Goal: Transaction & Acquisition: Download file/media

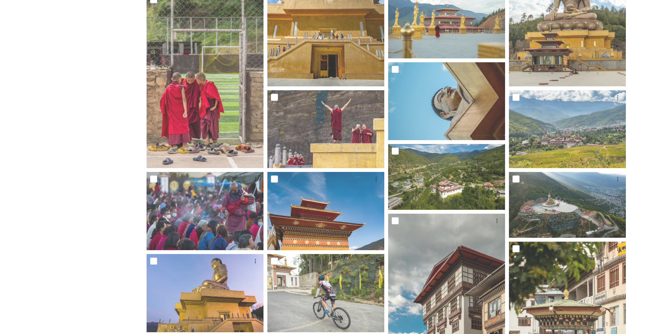
scroll to position [114, 0]
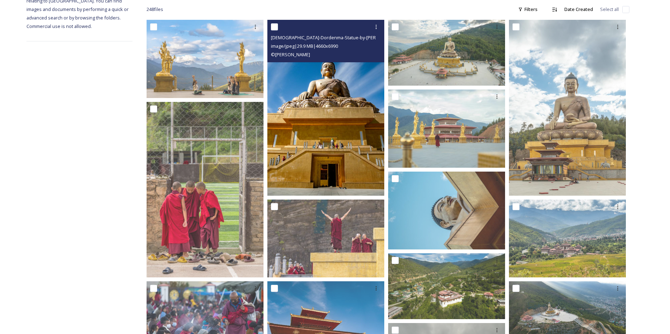
click at [307, 70] on img at bounding box center [325, 108] width 117 height 176
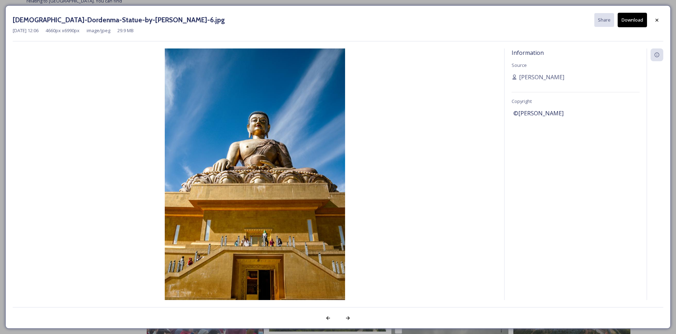
click at [626, 20] on button "Download" at bounding box center [631, 20] width 29 height 14
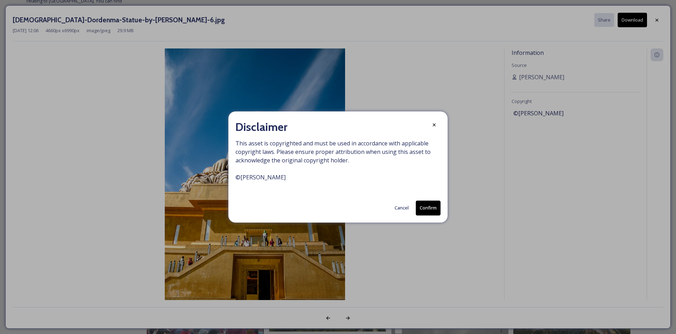
click at [432, 214] on button "Confirm" at bounding box center [428, 207] width 25 height 14
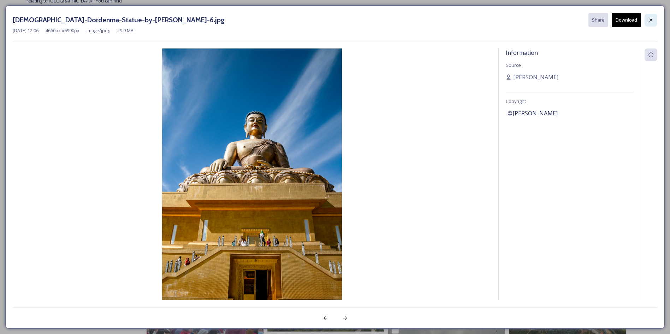
click at [653, 23] on icon at bounding box center [651, 20] width 6 height 6
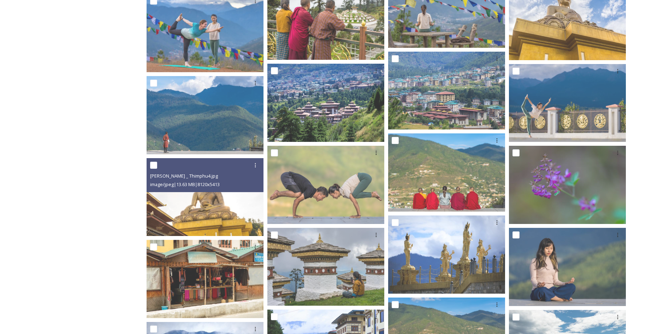
scroll to position [1316, 0]
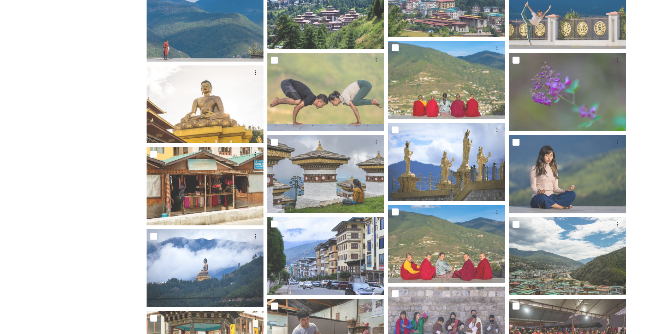
drag, startPoint x: 210, startPoint y: 269, endPoint x: 138, endPoint y: 267, distance: 72.5
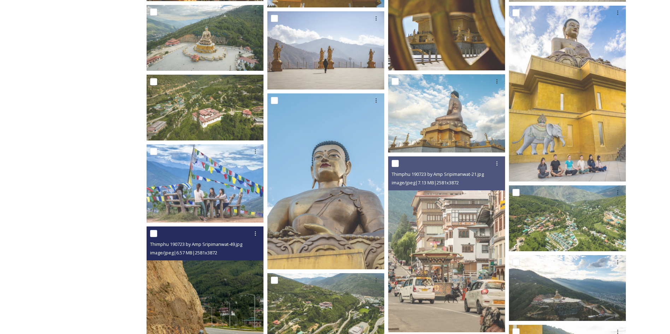
scroll to position [2588, 0]
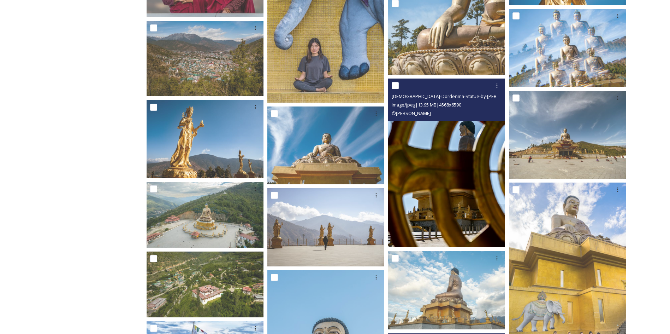
click at [471, 138] on img at bounding box center [446, 162] width 117 height 169
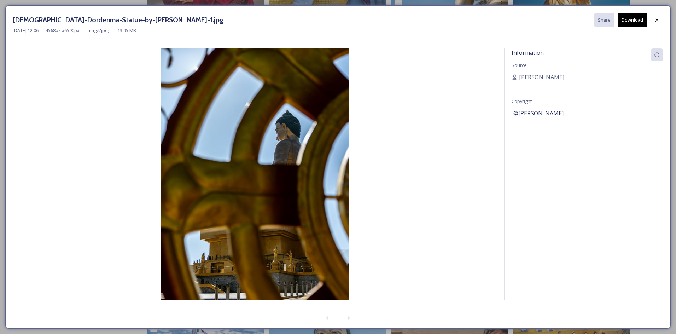
click at [631, 23] on button "Download" at bounding box center [631, 20] width 29 height 14
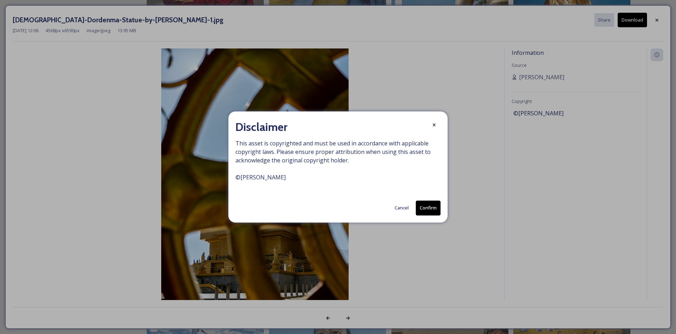
click at [422, 204] on button "Confirm" at bounding box center [428, 207] width 25 height 14
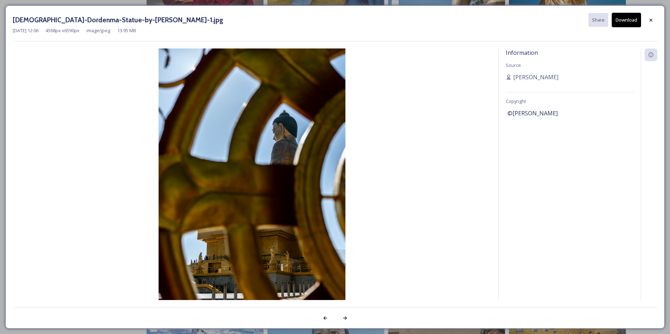
click at [662, 19] on div "[DEMOGRAPHIC_DATA]-Dordenma-Statue-by-[PERSON_NAME]-1.jpg Share Download [DATE]…" at bounding box center [335, 166] width 660 height 323
click at [648, 23] on icon at bounding box center [651, 20] width 6 height 6
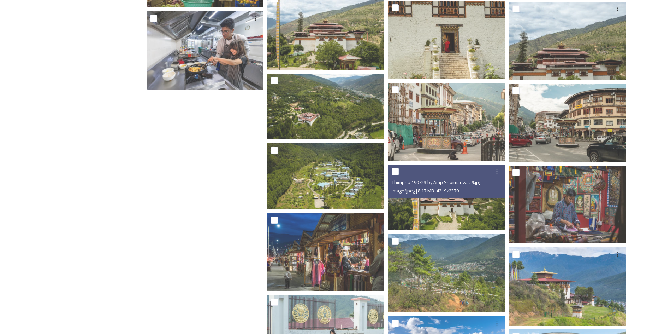
scroll to position [5501, 0]
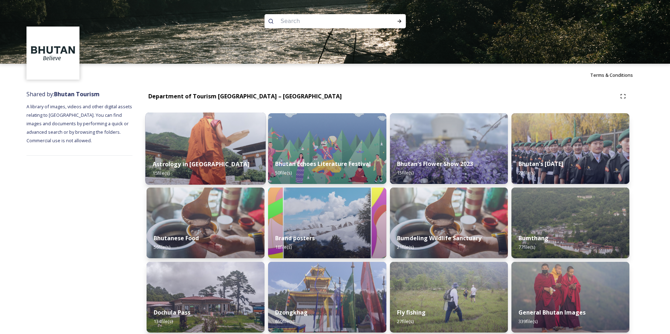
click at [240, 154] on div "Astrology in [GEOGRAPHIC_DATA] 15 file(s)" at bounding box center [206, 168] width 120 height 32
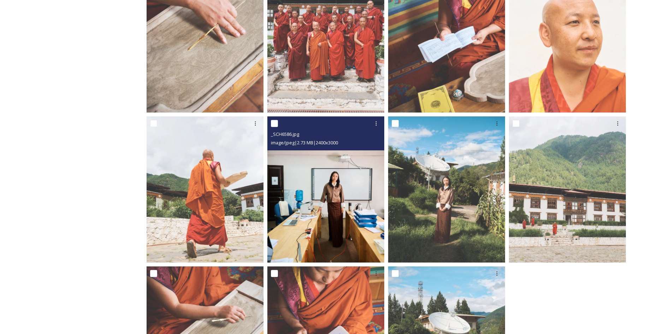
scroll to position [412, 0]
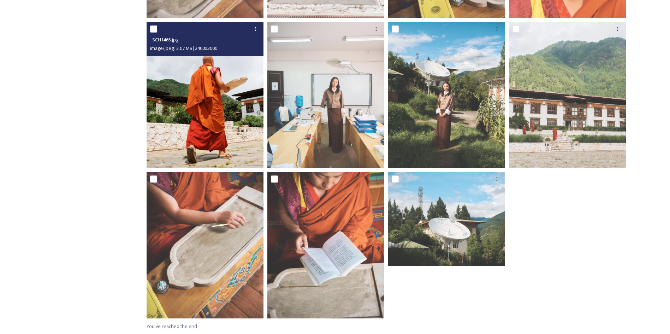
click at [231, 104] on img at bounding box center [205, 95] width 117 height 146
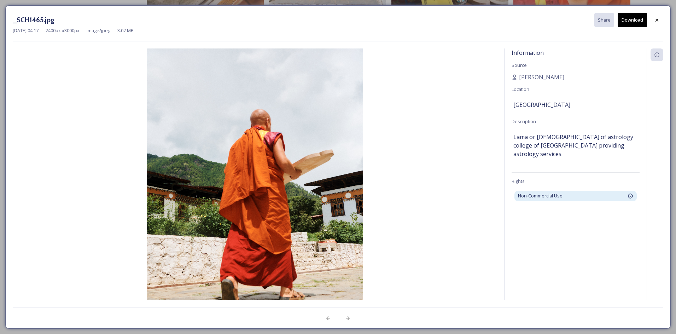
click at [639, 24] on button "Download" at bounding box center [631, 20] width 29 height 14
click at [654, 22] on icon at bounding box center [657, 20] width 6 height 6
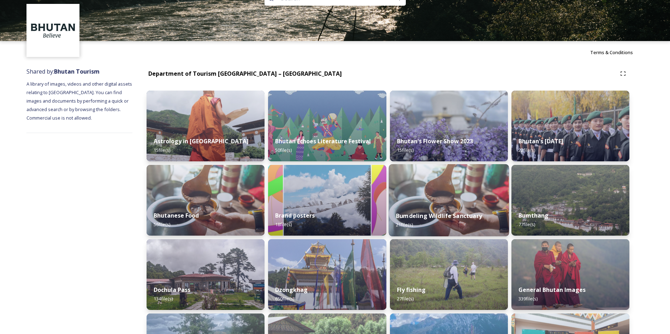
scroll to position [35, 0]
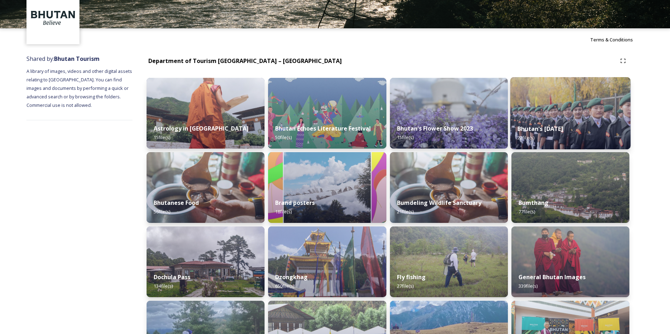
click at [576, 123] on div "Bhutan's [DATE] 22 file(s)" at bounding box center [570, 133] width 120 height 32
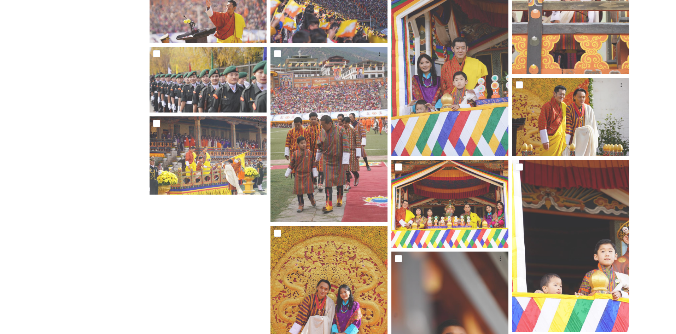
scroll to position [459, 0]
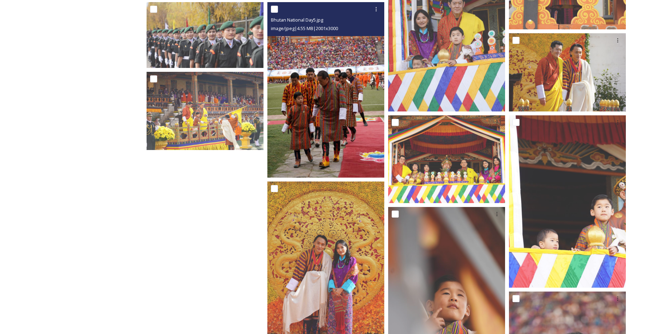
click at [343, 92] on img at bounding box center [325, 89] width 117 height 175
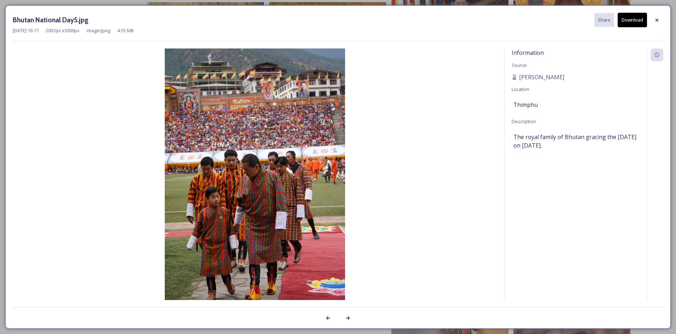
click at [630, 23] on button "Download" at bounding box center [631, 20] width 29 height 14
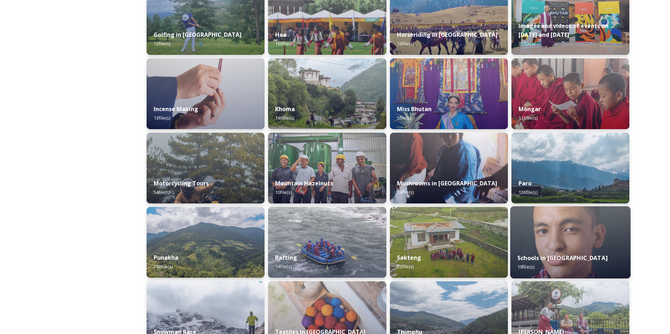
scroll to position [353, 0]
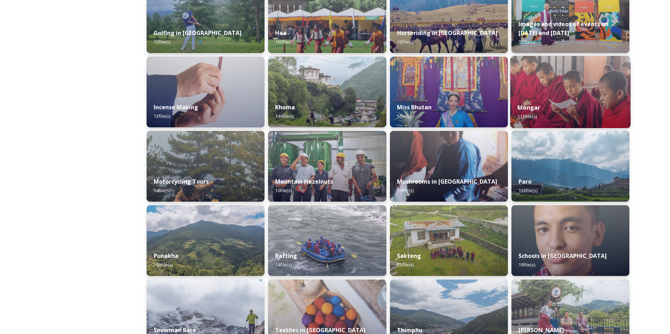
click at [561, 106] on div "[PERSON_NAME] 113 file(s)" at bounding box center [570, 112] width 120 height 32
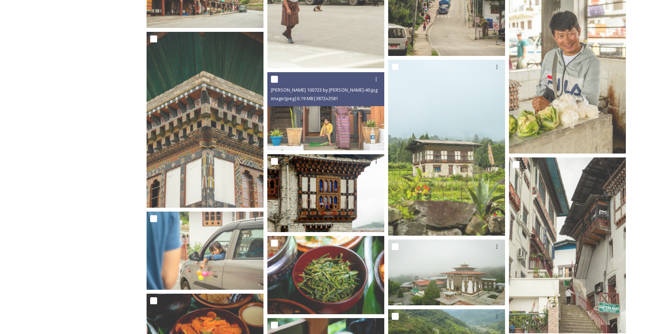
scroll to position [919, 0]
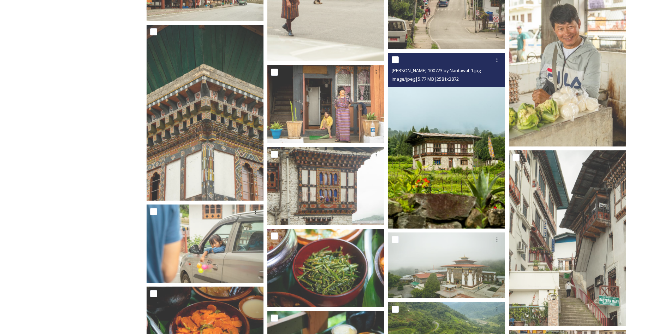
click at [464, 90] on img at bounding box center [446, 141] width 117 height 176
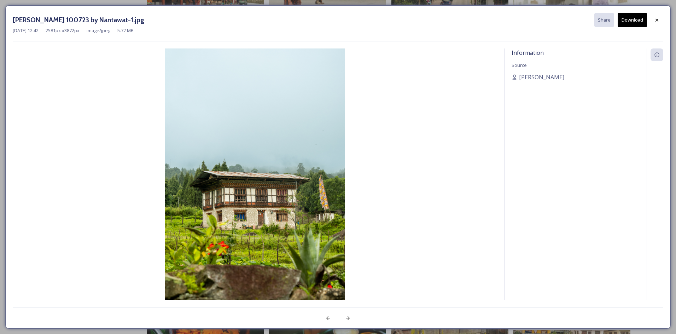
click at [634, 22] on button "Download" at bounding box center [631, 20] width 29 height 14
click at [663, 18] on div at bounding box center [656, 20] width 13 height 13
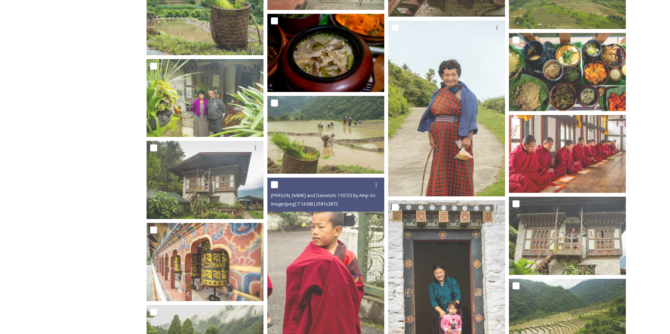
scroll to position [1307, 0]
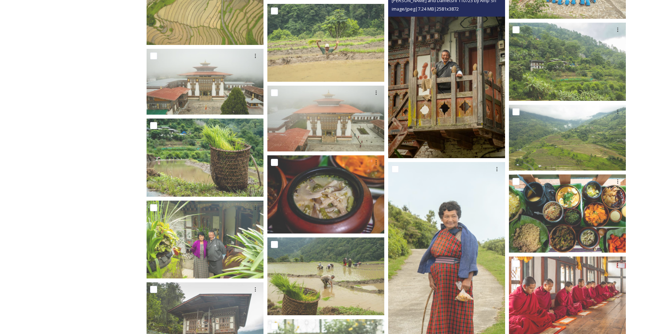
click at [441, 135] on img at bounding box center [446, 71] width 117 height 176
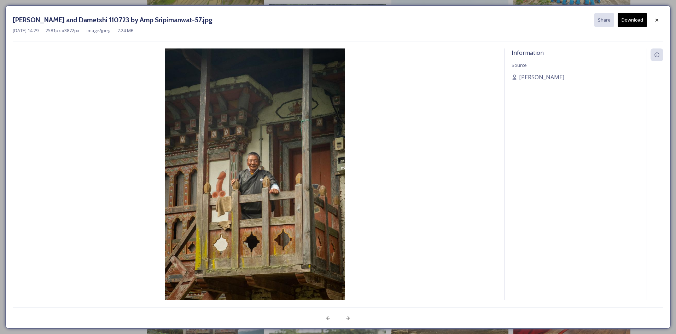
click at [637, 24] on button "Download" at bounding box center [631, 20] width 29 height 14
click at [640, 20] on button "Download" at bounding box center [631, 20] width 29 height 14
click at [656, 21] on icon at bounding box center [657, 20] width 6 height 6
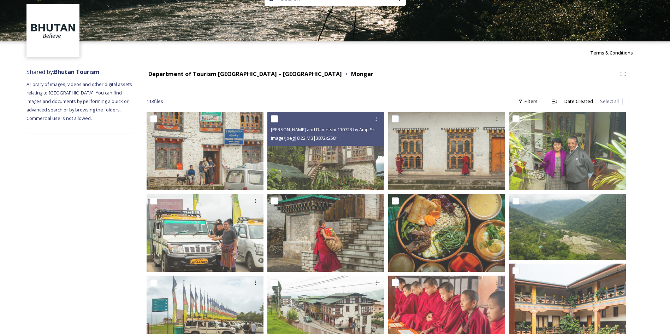
scroll to position [0, 0]
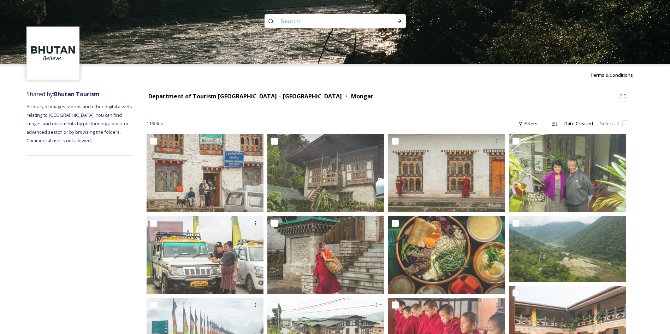
click at [327, 24] on input at bounding box center [325, 21] width 97 height 16
type input "bike"
click at [401, 22] on icon at bounding box center [400, 21] width 6 height 6
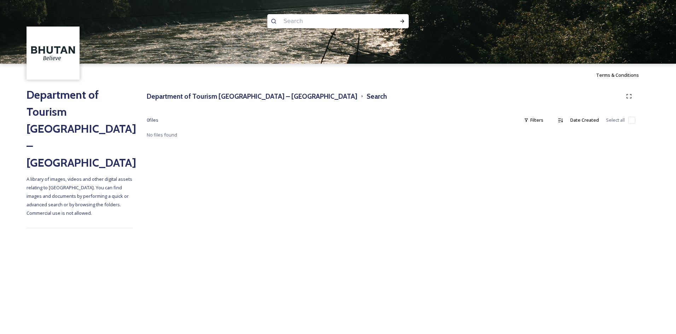
click at [313, 27] on input at bounding box center [328, 21] width 97 height 16
type input "bicycle"
click at [405, 20] on icon at bounding box center [402, 21] width 6 height 6
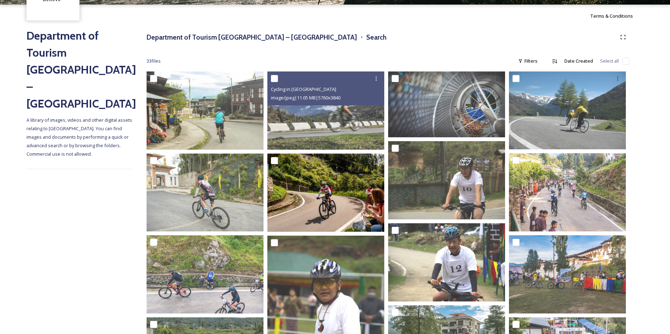
scroll to position [71, 0]
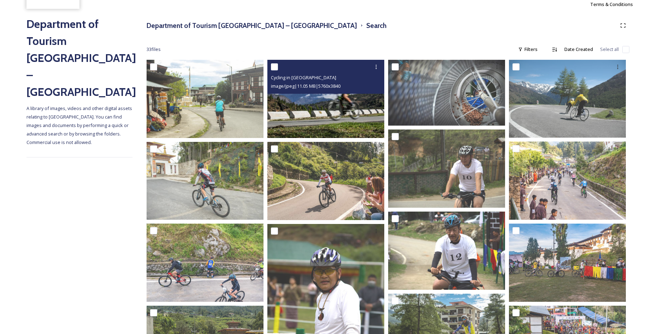
click at [364, 118] on img at bounding box center [325, 99] width 117 height 78
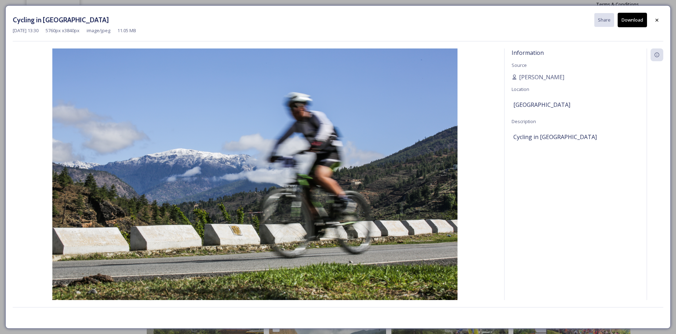
click at [634, 16] on button "Download" at bounding box center [631, 20] width 29 height 14
click at [655, 19] on icon at bounding box center [657, 20] width 6 height 6
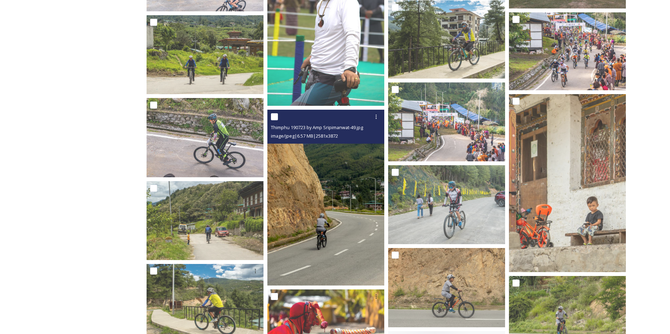
scroll to position [247, 0]
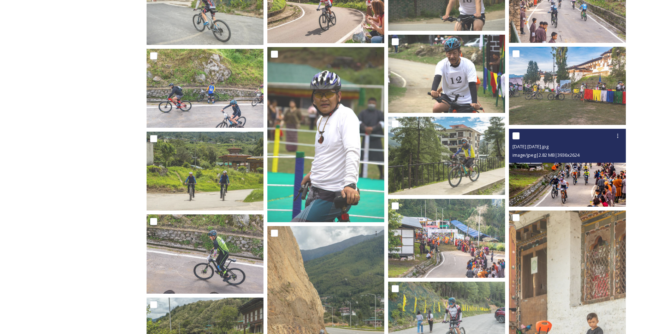
click at [616, 173] on img at bounding box center [567, 168] width 117 height 78
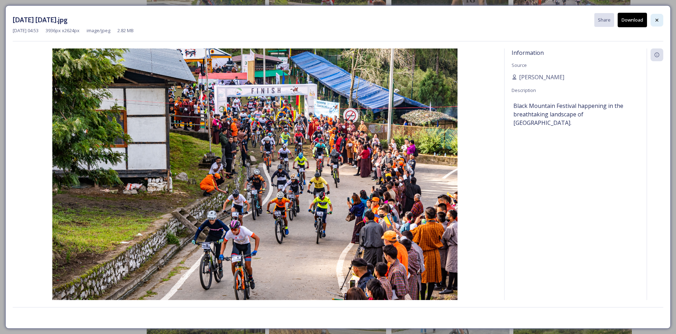
click at [659, 16] on div at bounding box center [656, 20] width 13 height 13
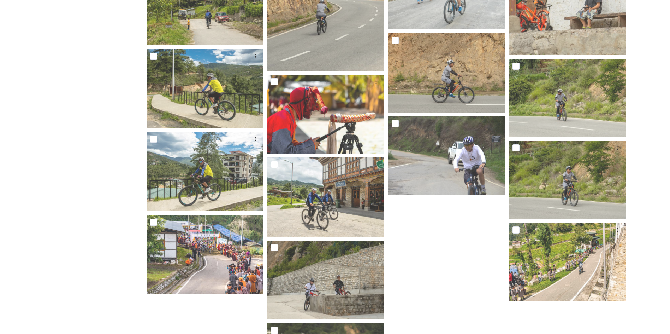
scroll to position [619, 0]
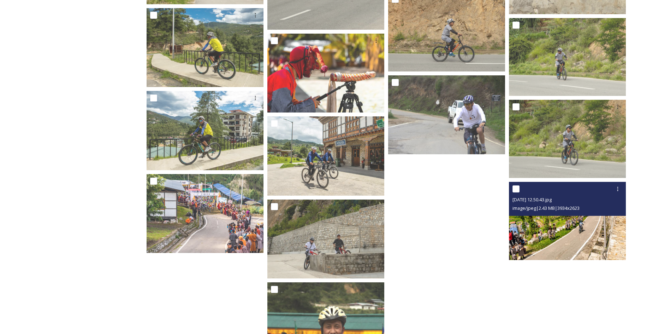
click at [578, 220] on img at bounding box center [567, 221] width 117 height 78
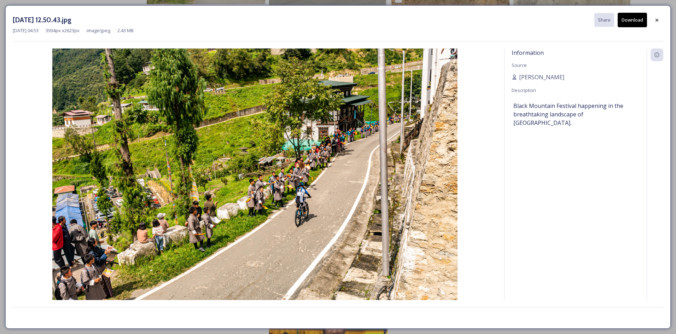
click at [625, 26] on button "Download" at bounding box center [631, 20] width 29 height 14
click at [655, 20] on icon at bounding box center [657, 20] width 6 height 6
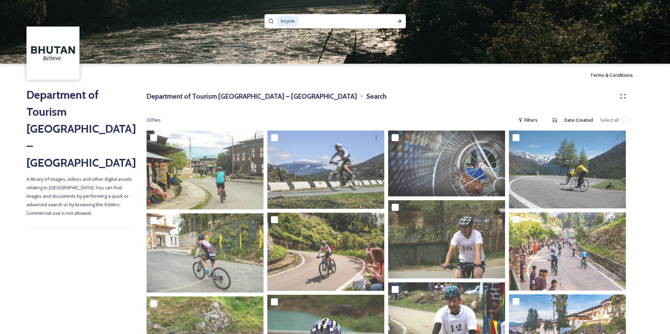
click at [325, 25] on input at bounding box center [342, 21] width 86 height 16
drag, startPoint x: 371, startPoint y: 23, endPoint x: 212, endPoint y: -5, distance: 161.4
type input "bicy"
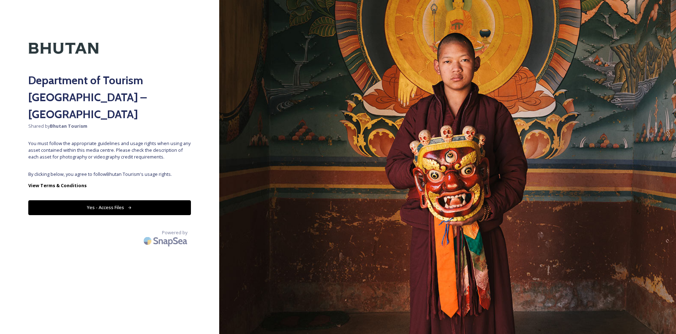
click at [127, 200] on button "Yes - Access Files" at bounding box center [109, 207] width 163 height 14
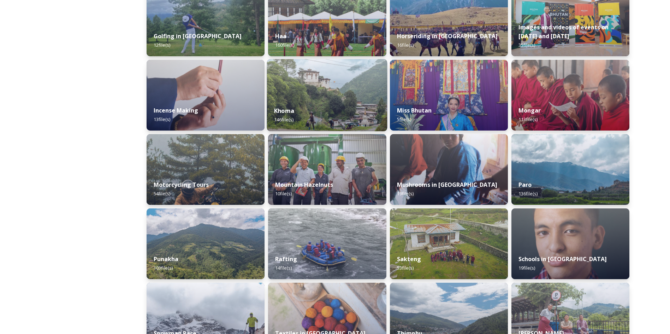
scroll to position [459, 0]
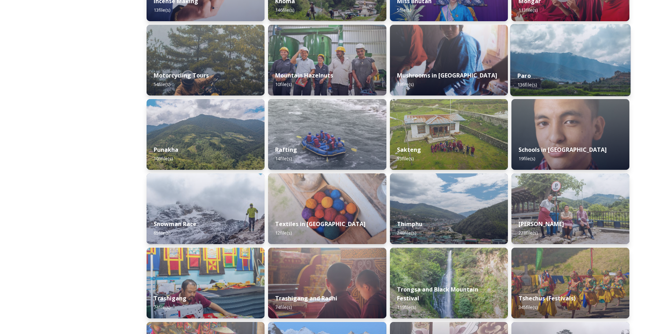
click at [588, 83] on div "Paro 136 file(s)" at bounding box center [570, 80] width 120 height 32
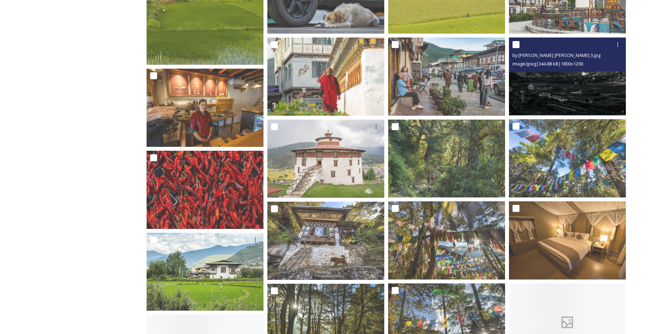
scroll to position [530, 0]
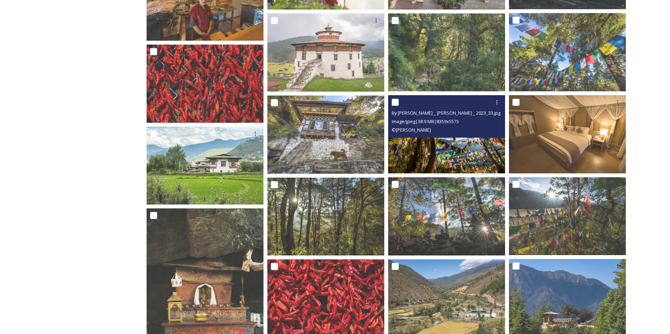
click at [471, 149] on img at bounding box center [446, 134] width 117 height 78
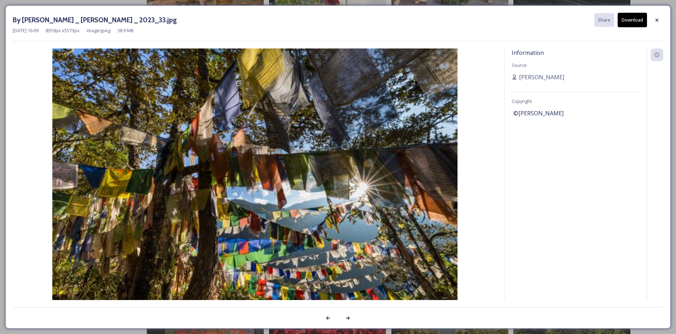
click at [625, 19] on button "Download" at bounding box center [631, 20] width 29 height 14
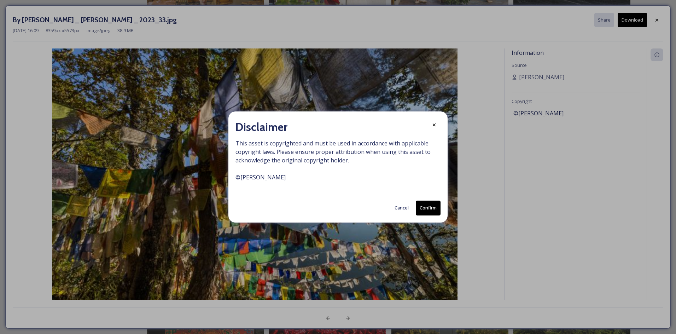
click at [416, 206] on button "Confirm" at bounding box center [428, 207] width 25 height 14
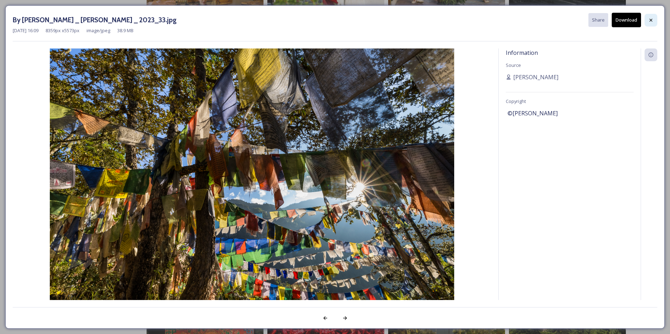
click at [657, 19] on div at bounding box center [651, 20] width 13 height 13
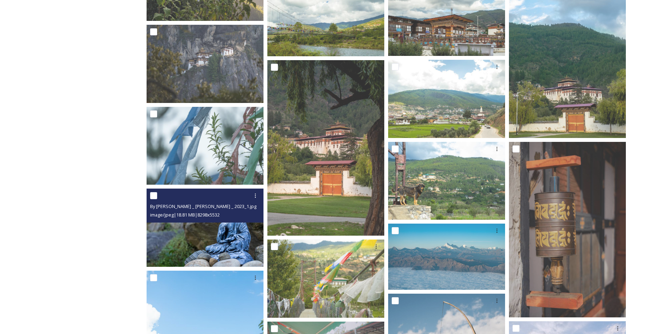
scroll to position [1837, 0]
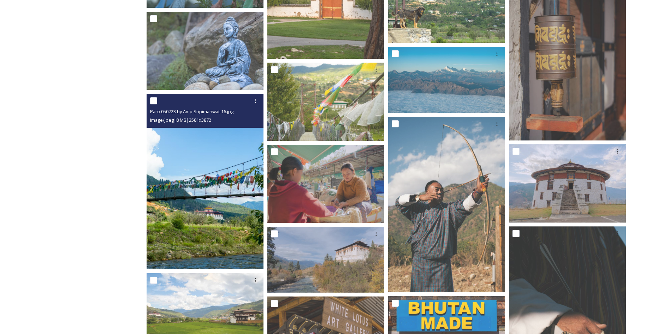
click at [236, 220] on img at bounding box center [205, 182] width 117 height 176
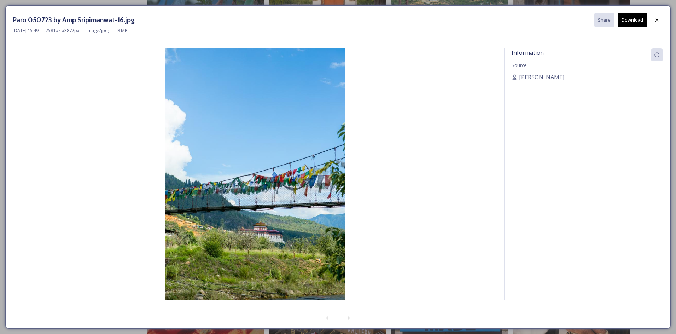
click at [638, 25] on button "Download" at bounding box center [631, 20] width 29 height 14
click at [662, 22] on div at bounding box center [656, 20] width 13 height 13
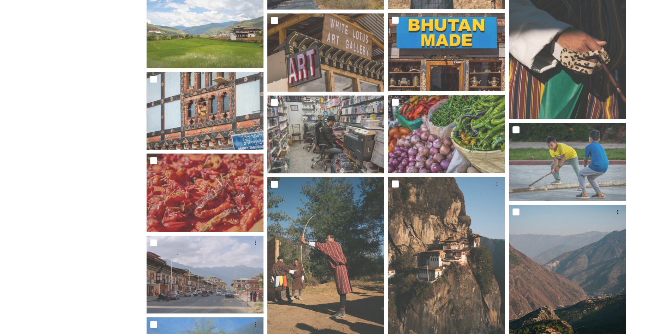
scroll to position [2297, 0]
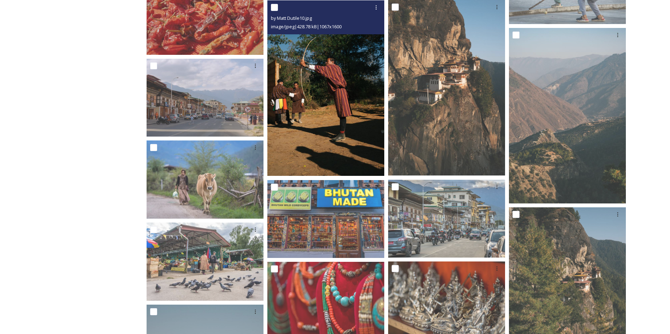
click at [337, 87] on img at bounding box center [325, 87] width 117 height 175
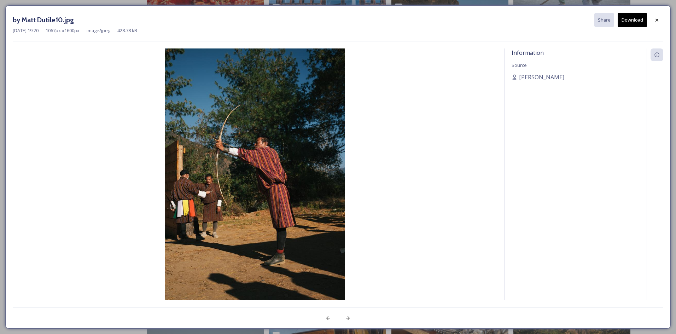
click at [636, 16] on button "Download" at bounding box center [631, 20] width 29 height 14
click at [659, 17] on icon at bounding box center [657, 20] width 6 height 6
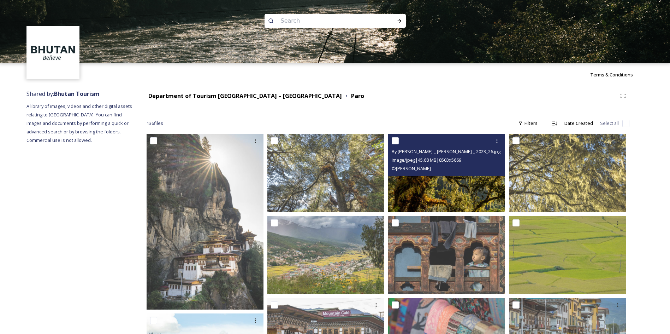
scroll to position [0, 0]
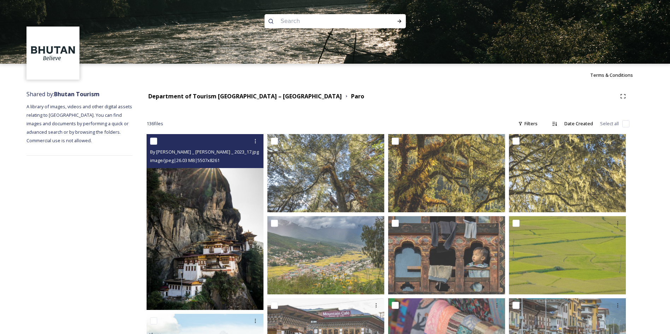
click at [219, 233] on img at bounding box center [205, 222] width 117 height 176
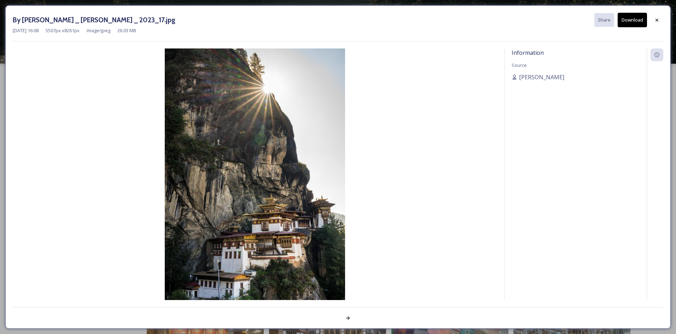
click at [625, 25] on button "Download" at bounding box center [631, 20] width 29 height 14
click at [655, 21] on icon at bounding box center [657, 20] width 6 height 6
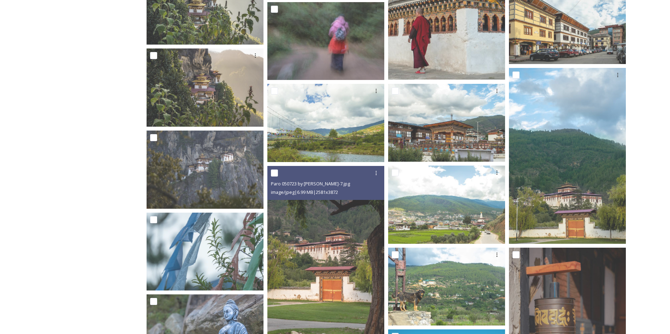
scroll to position [1555, 0]
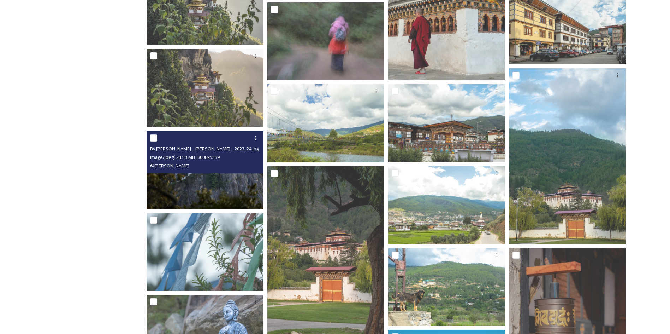
click at [201, 180] on img at bounding box center [205, 170] width 117 height 78
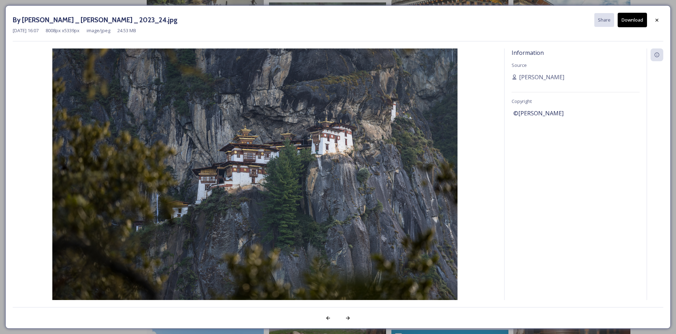
click at [627, 18] on button "Download" at bounding box center [631, 20] width 29 height 14
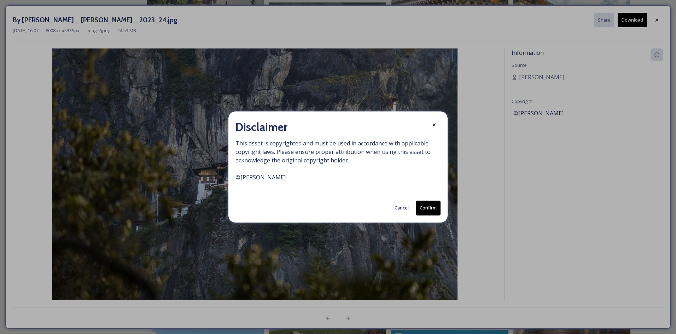
click at [430, 204] on button "Confirm" at bounding box center [428, 207] width 25 height 14
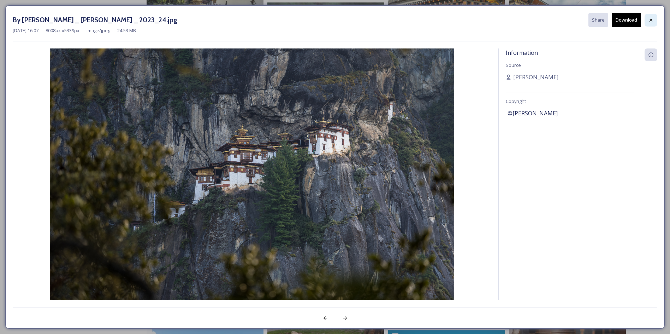
click at [654, 19] on div at bounding box center [651, 20] width 13 height 13
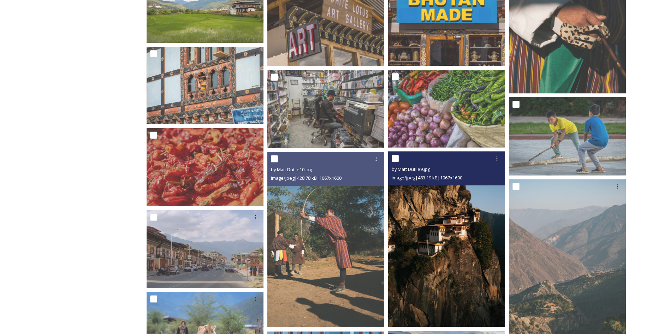
scroll to position [2261, 0]
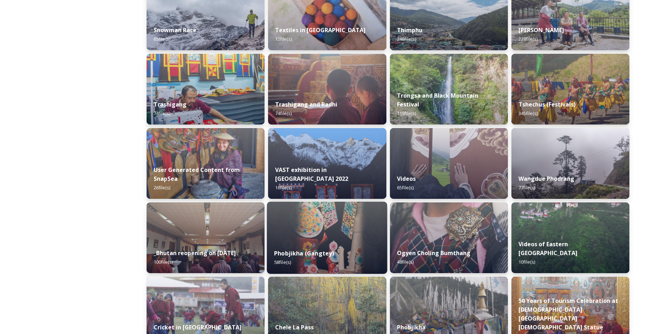
scroll to position [539, 0]
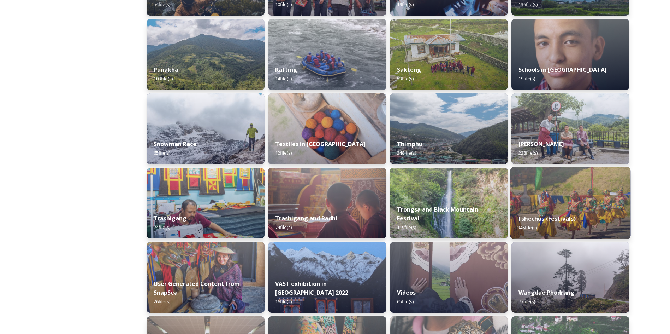
click at [542, 197] on img at bounding box center [570, 203] width 120 height 72
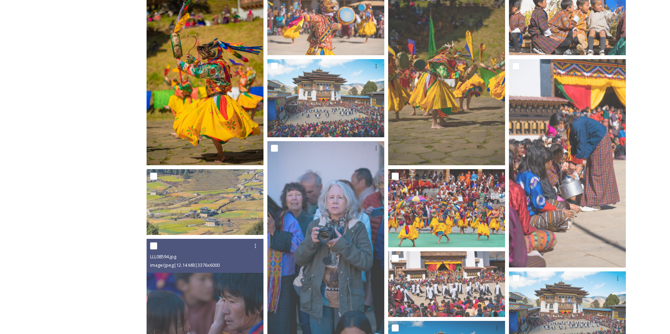
scroll to position [177, 0]
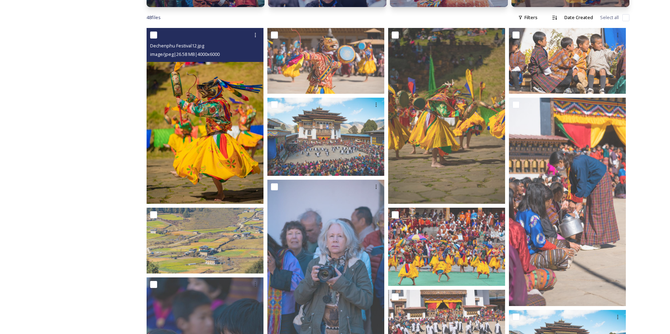
click at [225, 137] on img at bounding box center [205, 116] width 117 height 176
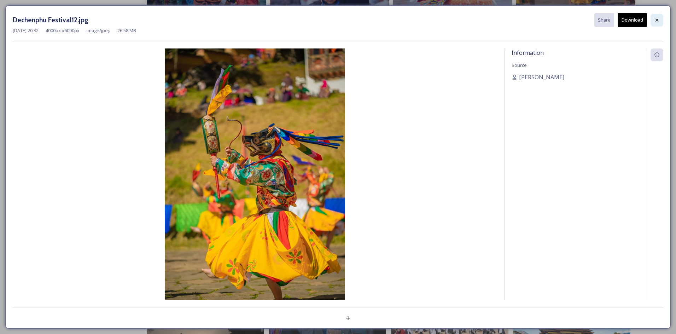
click at [657, 17] on icon at bounding box center [657, 20] width 6 height 6
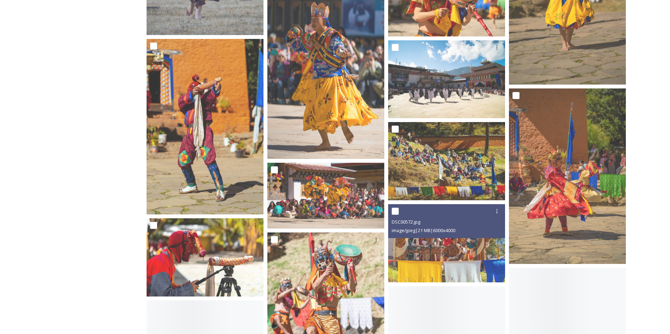
scroll to position [989, 0]
